Goal: Information Seeking & Learning: Learn about a topic

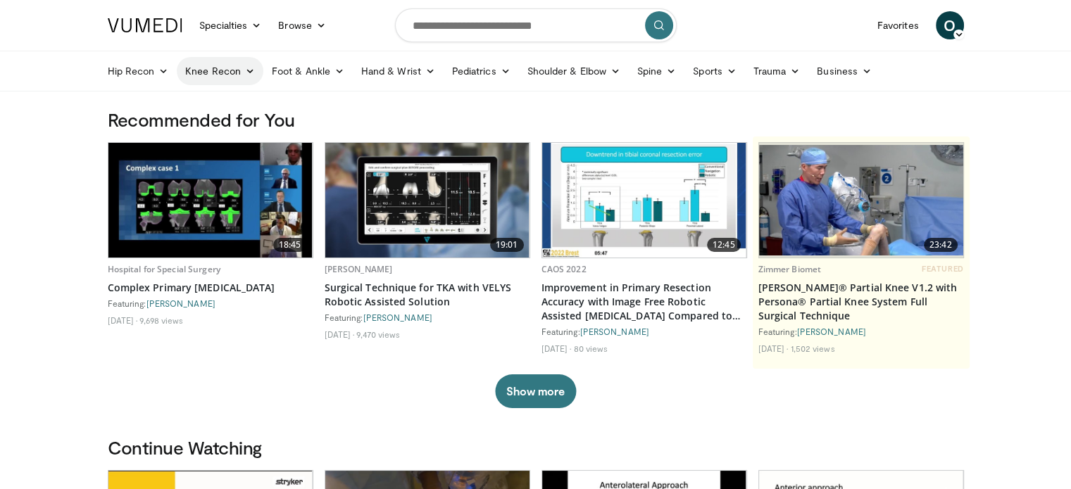
click at [219, 70] on link "Knee Recon" at bounding box center [220, 71] width 87 height 28
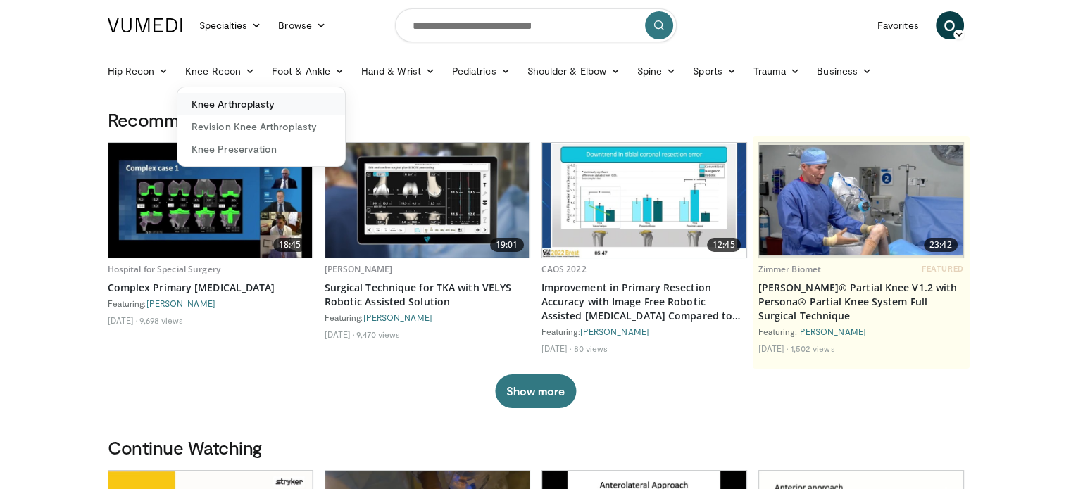
click at [220, 101] on link "Knee Arthroplasty" at bounding box center [261, 104] width 168 height 23
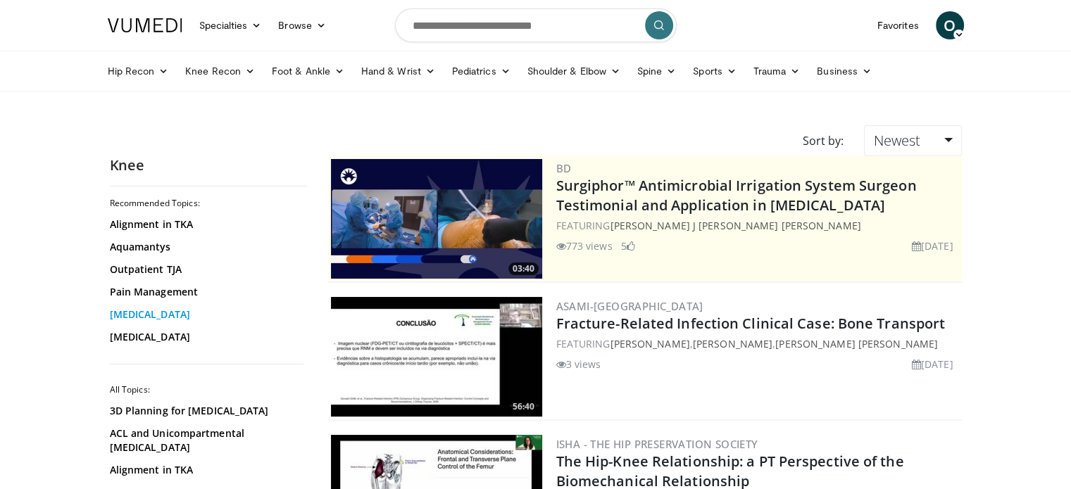
click at [139, 314] on link "[MEDICAL_DATA]" at bounding box center [205, 315] width 190 height 14
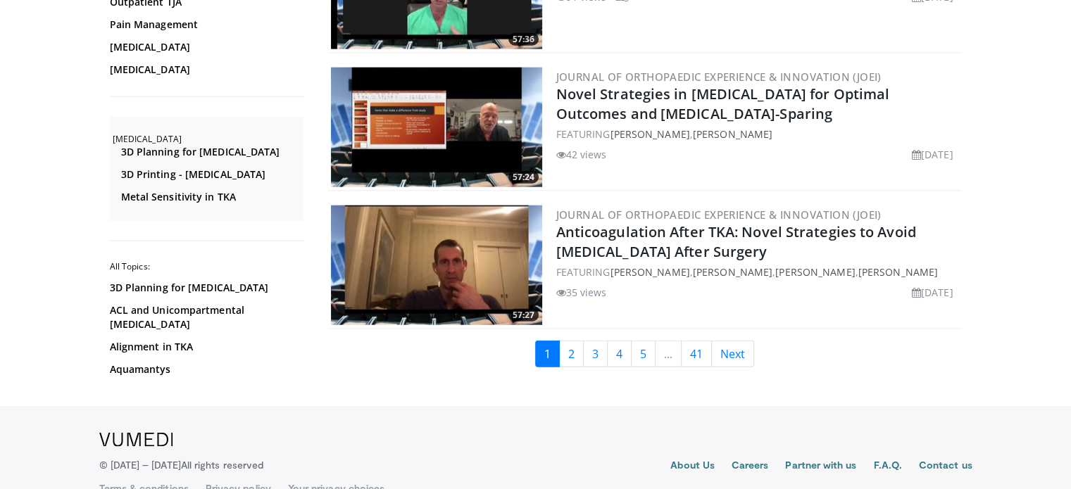
scroll to position [3408, 0]
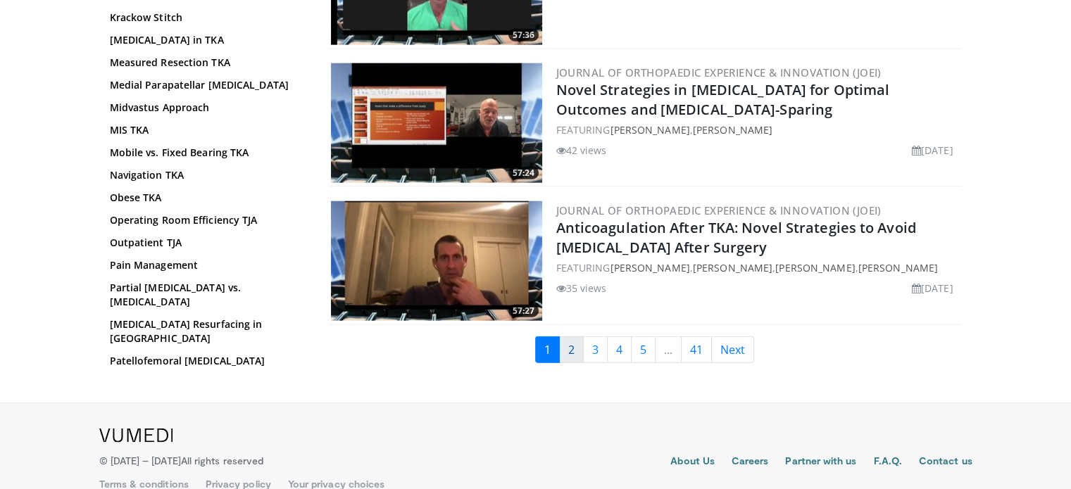
click at [570, 343] on link "2" at bounding box center [571, 350] width 25 height 27
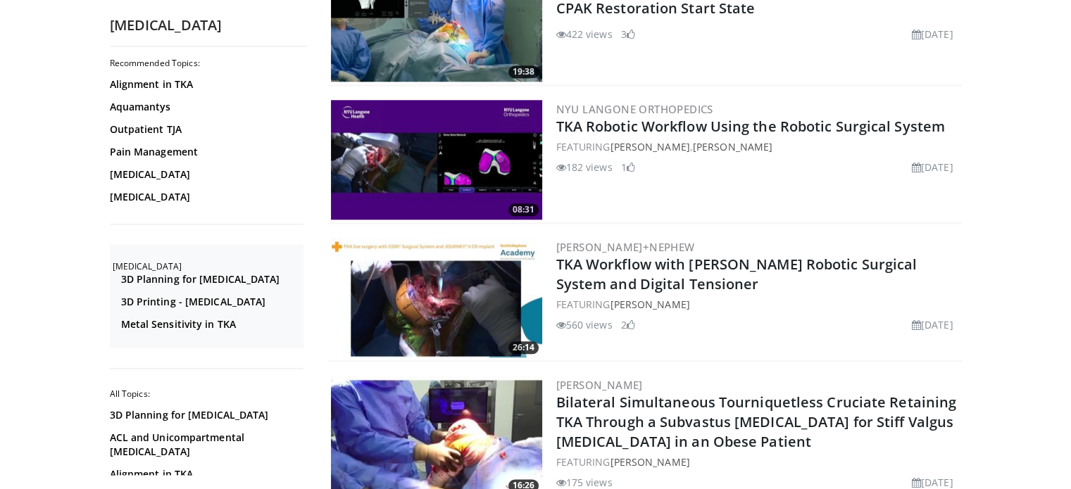
scroll to position [1549, 0]
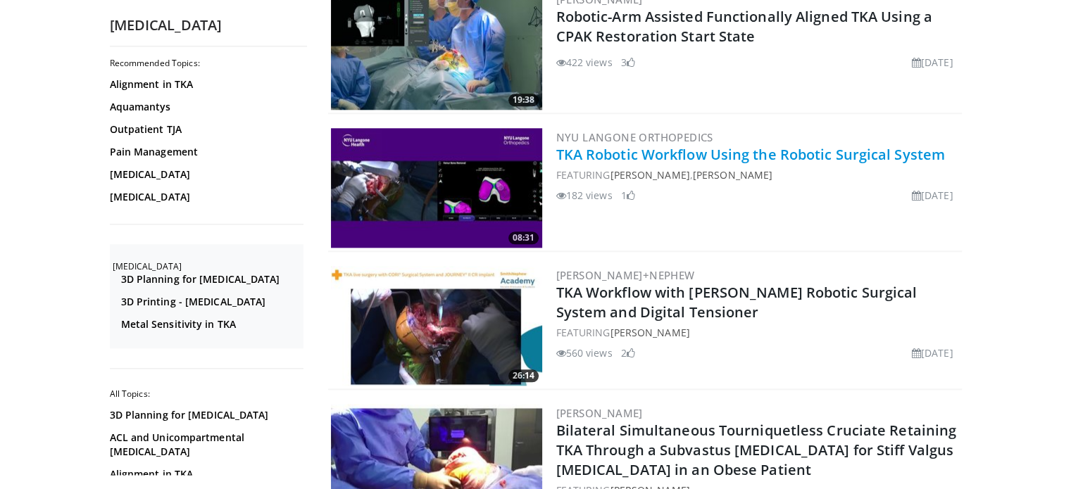
click at [664, 146] on link "TKA Robotic Workflow Using the Robotic Surgical System" at bounding box center [750, 154] width 389 height 19
click at [651, 148] on link "TKA Robotic Workflow Using the Robotic Surgical System" at bounding box center [750, 154] width 389 height 19
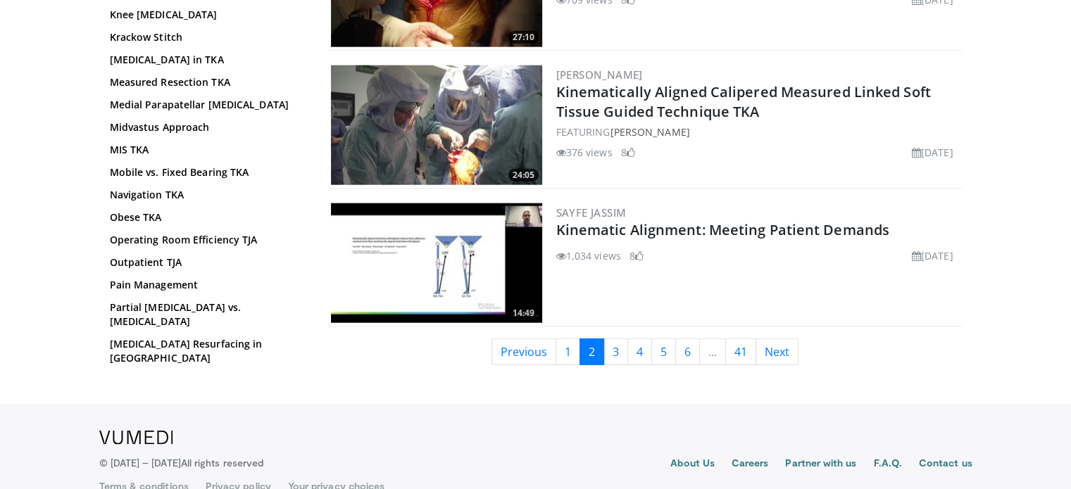
scroll to position [3408, 0]
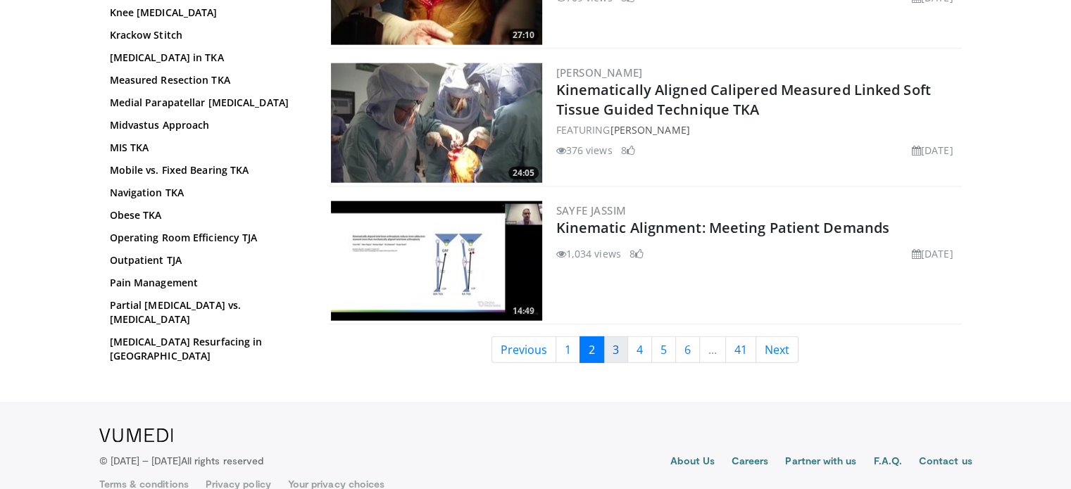
click at [613, 341] on link "3" at bounding box center [615, 350] width 25 height 27
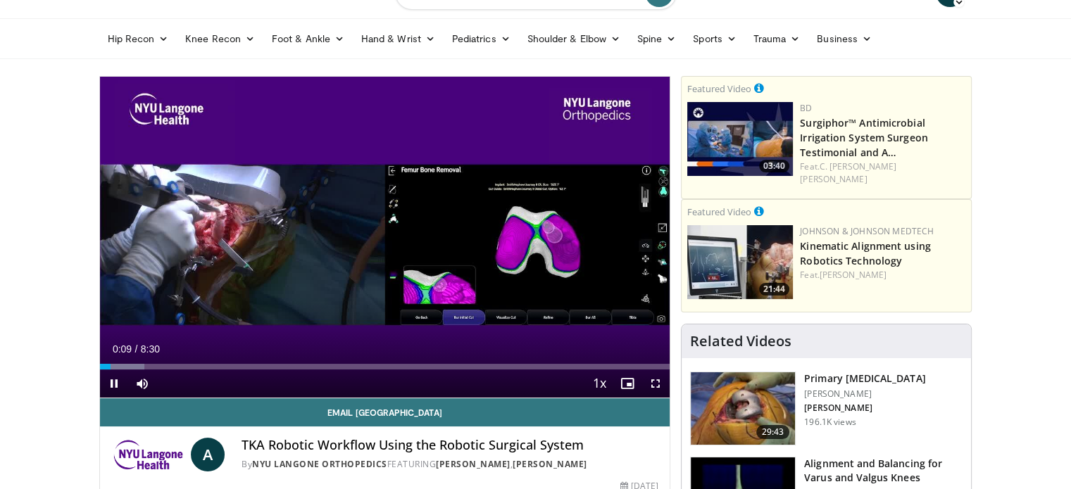
scroll to position [28, 0]
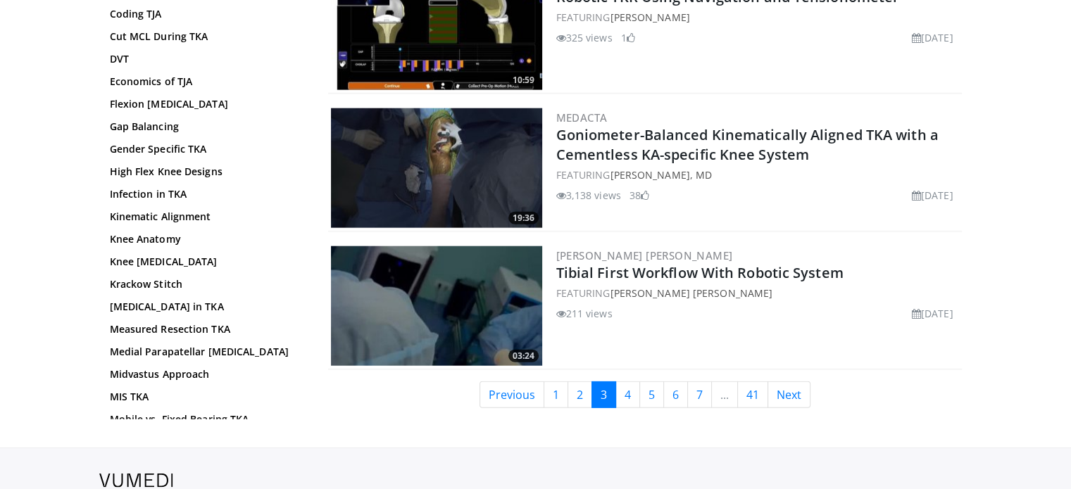
scroll to position [3424, 0]
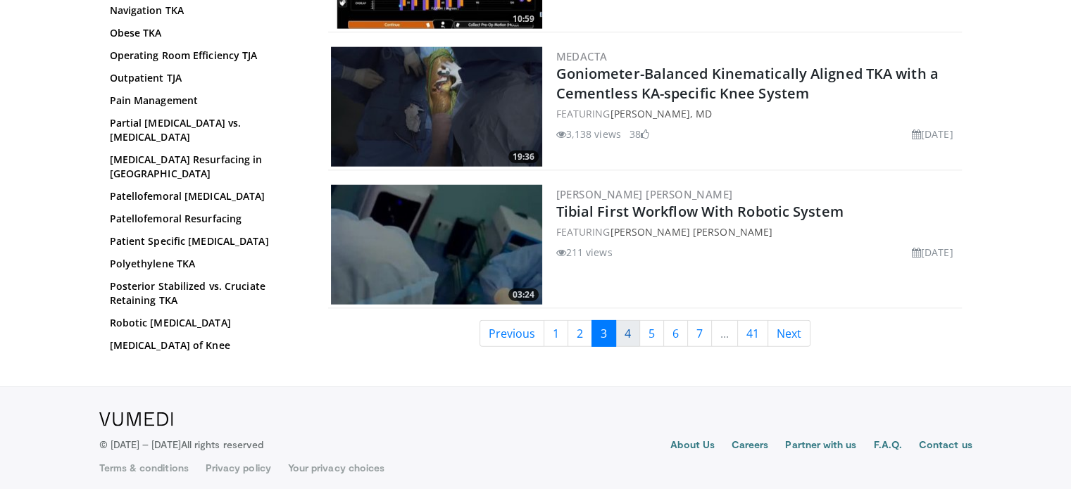
click at [628, 324] on link "4" at bounding box center [627, 333] width 25 height 27
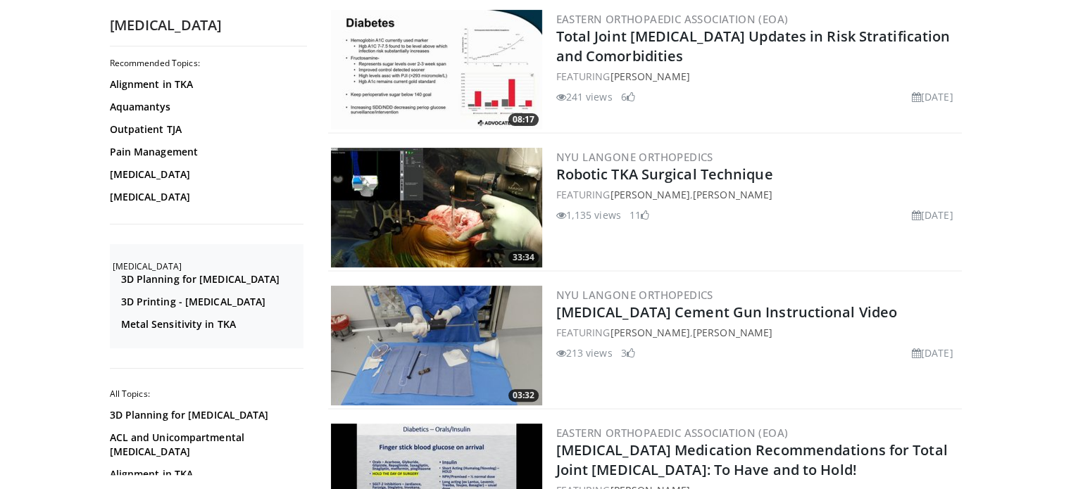
scroll to position [451, 0]
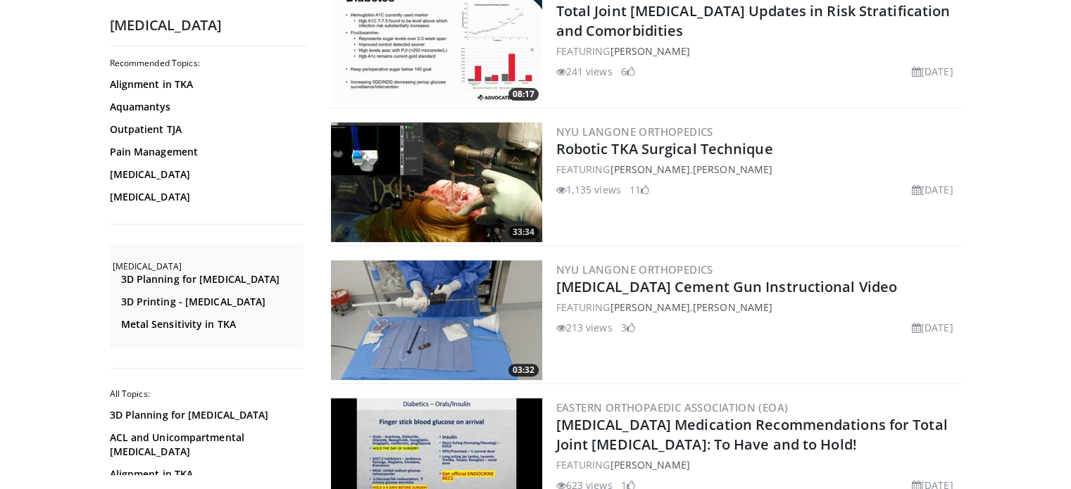
click at [443, 175] on img at bounding box center [436, 183] width 211 height 120
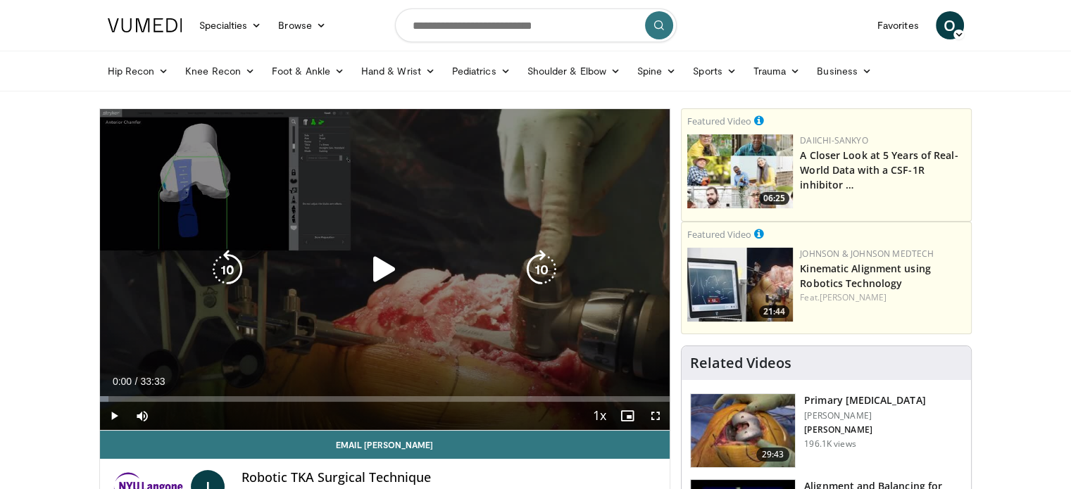
click at [380, 263] on icon "Video Player" at bounding box center [384, 269] width 39 height 39
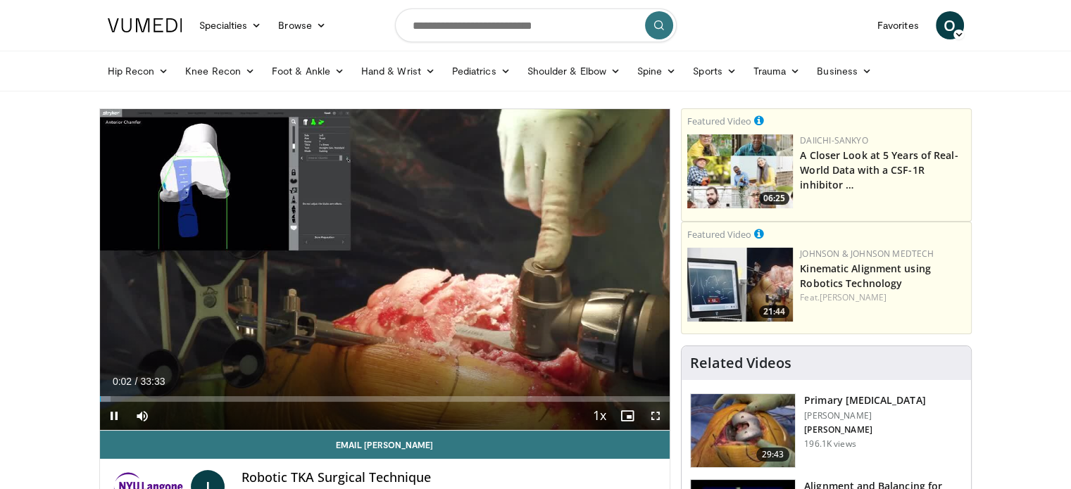
click at [654, 412] on span "Video Player" at bounding box center [655, 416] width 28 height 28
